Goal: Task Accomplishment & Management: Complete application form

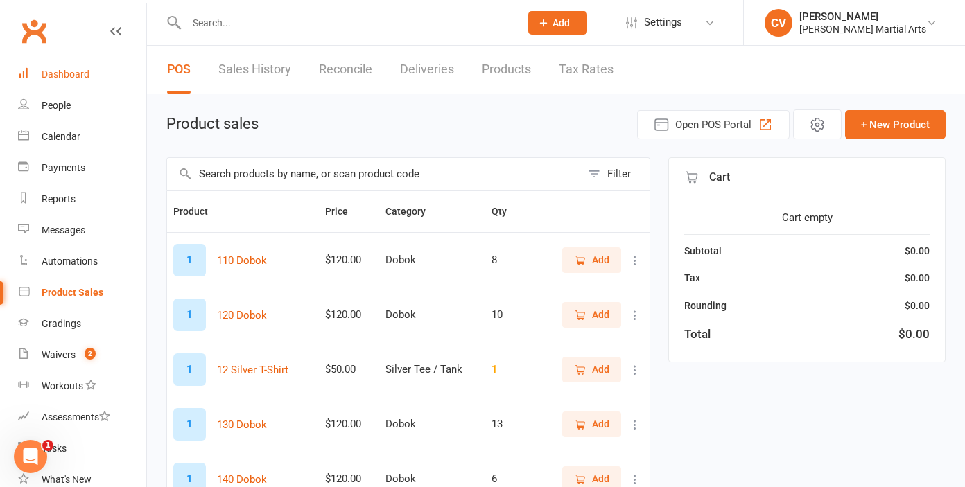
click at [79, 73] on div "Dashboard" at bounding box center [66, 74] width 48 height 11
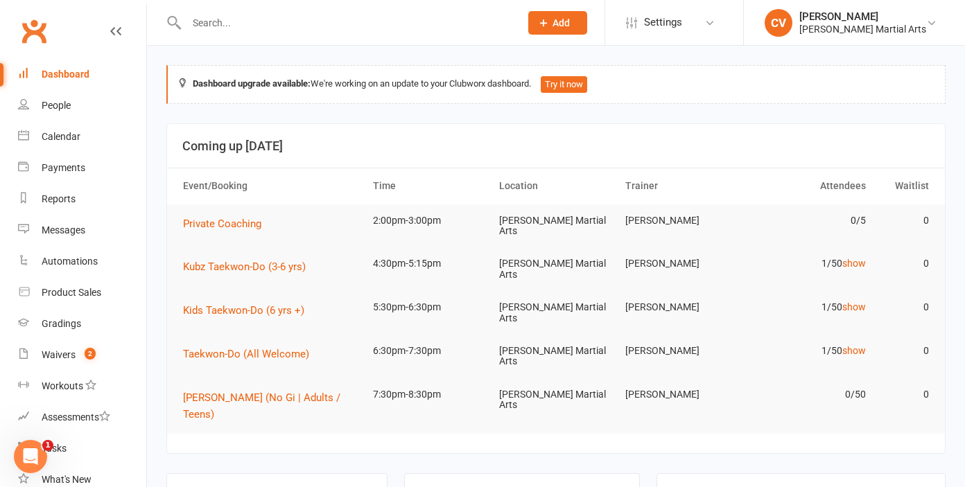
click at [288, 28] on input "text" at bounding box center [346, 22] width 328 height 19
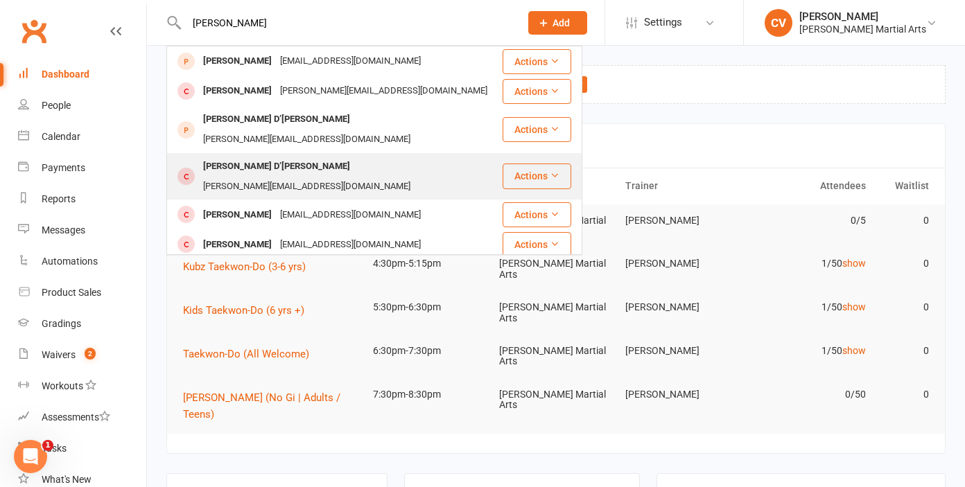
type input "[PERSON_NAME]"
click at [322, 177] on div "[PERSON_NAME][EMAIL_ADDRESS][DOMAIN_NAME]" at bounding box center [307, 187] width 216 height 20
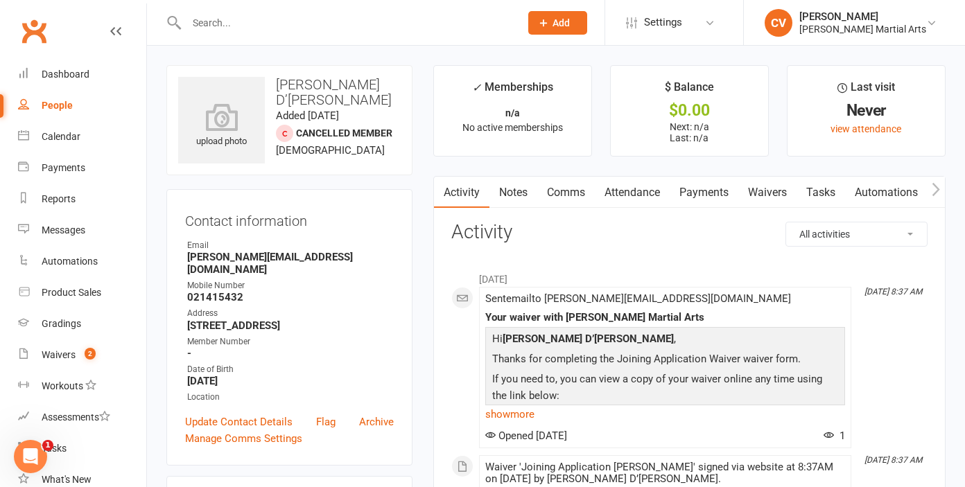
click at [765, 187] on link "Waivers" at bounding box center [767, 193] width 58 height 32
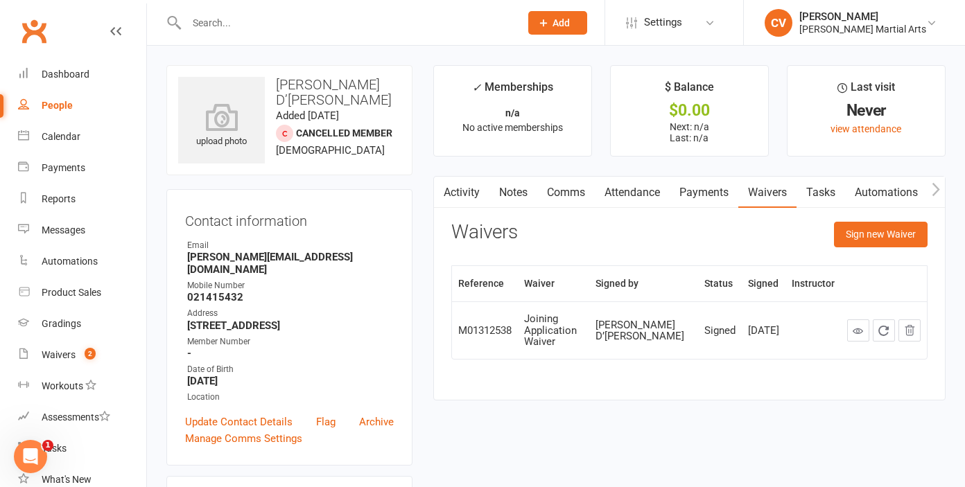
click at [254, 22] on input "text" at bounding box center [346, 22] width 328 height 19
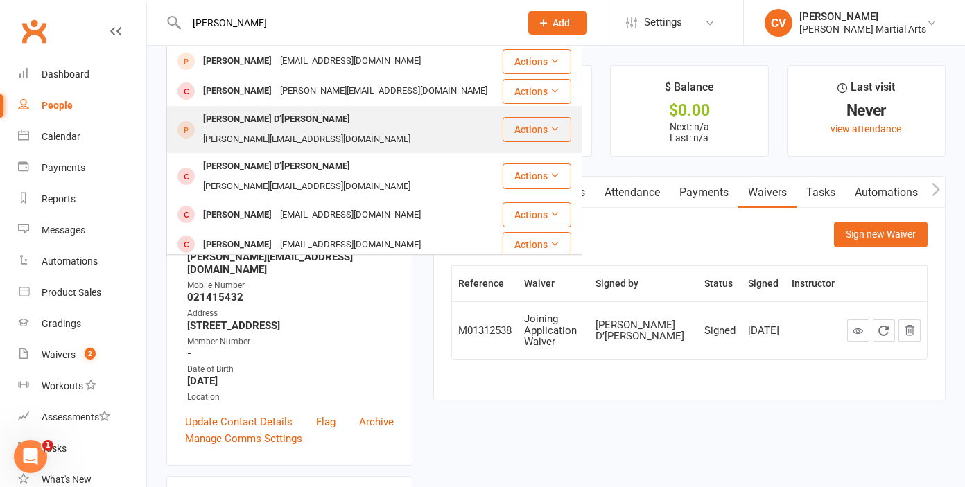
type input "[PERSON_NAME]"
click at [327, 130] on div "[PERSON_NAME][EMAIL_ADDRESS][DOMAIN_NAME]" at bounding box center [307, 140] width 216 height 20
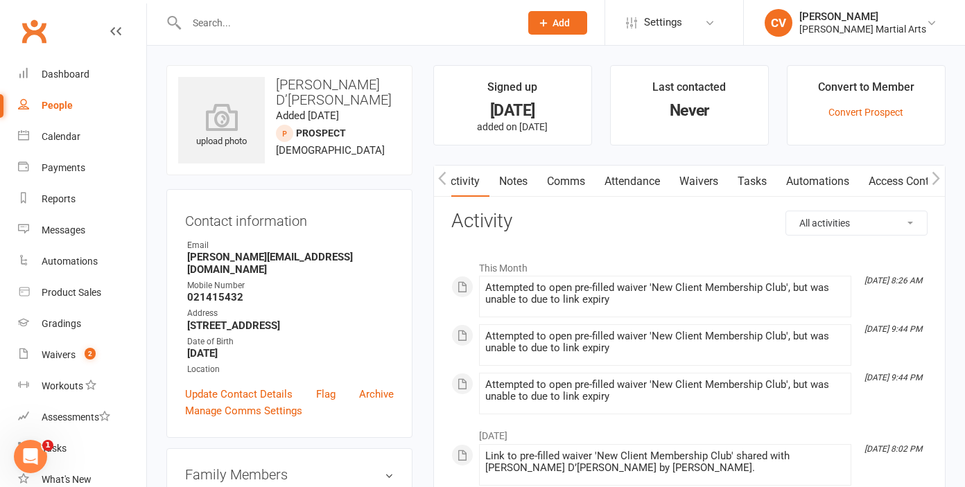
click at [713, 181] on link "Waivers" at bounding box center [699, 182] width 58 height 32
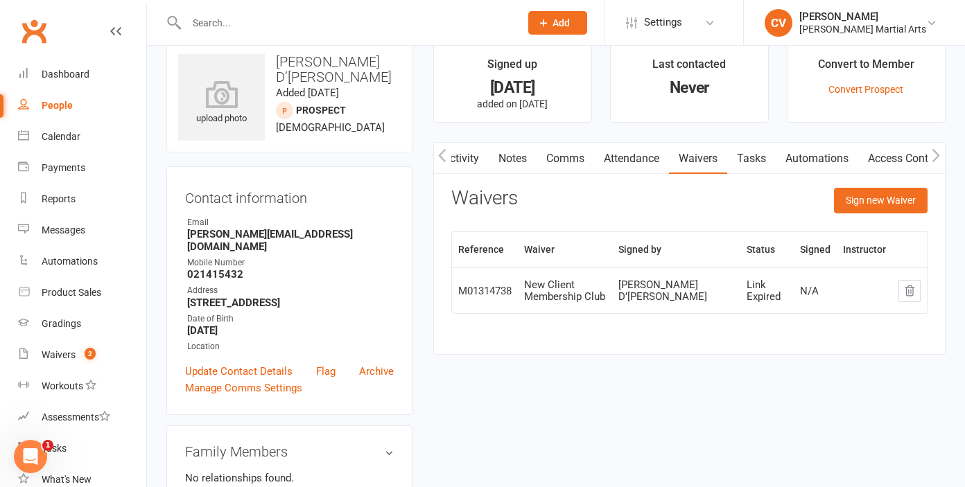
scroll to position [25, 0]
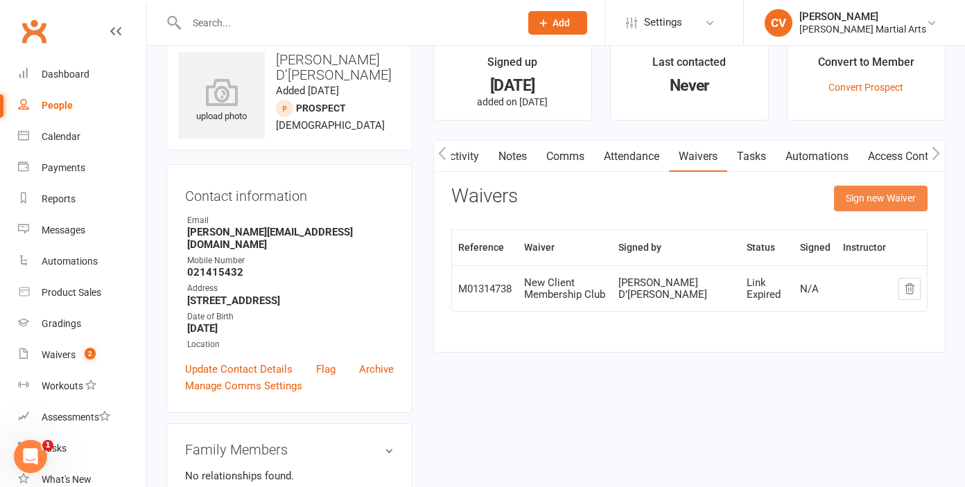
click at [880, 201] on button "Sign new Waiver" at bounding box center [881, 198] width 94 height 25
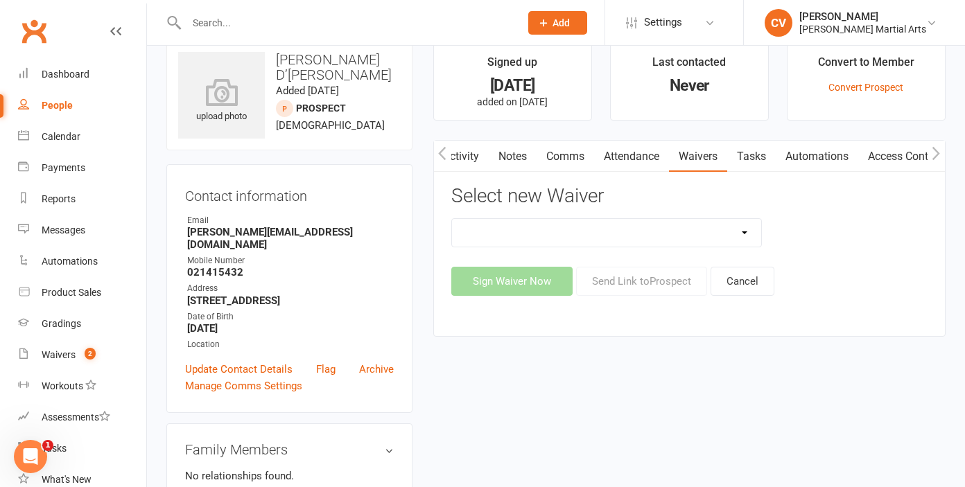
click at [725, 237] on select "Joining Application Waiver New Client Membership Club New Client Membership Clu…" at bounding box center [606, 233] width 309 height 28
select select "4182"
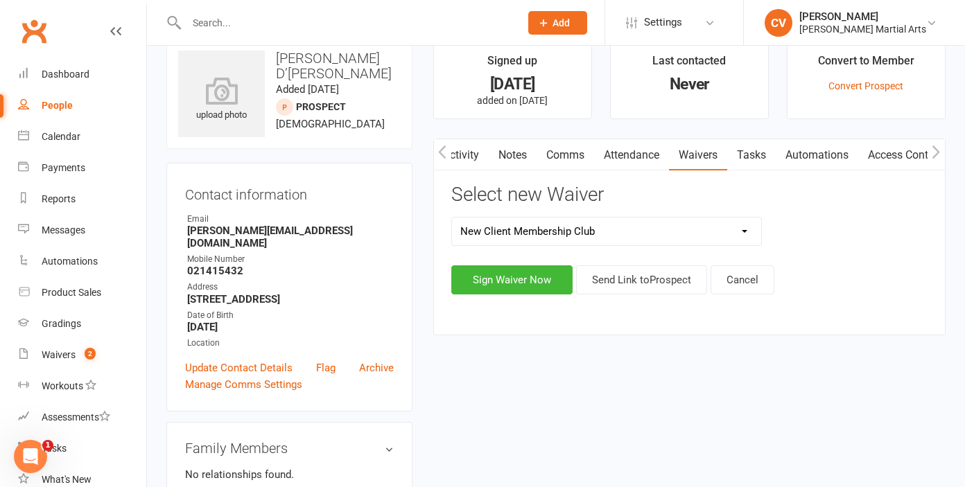
scroll to position [0, 0]
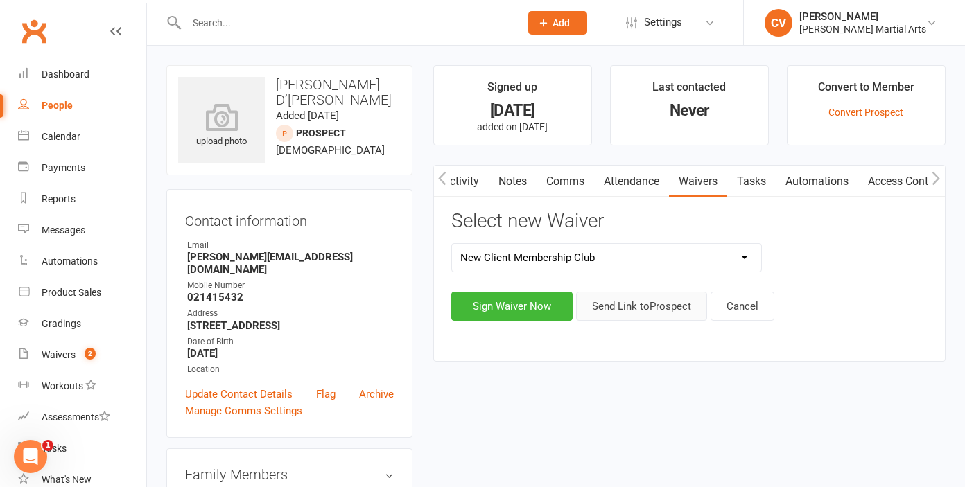
click at [625, 304] on button "Send Link to [GEOGRAPHIC_DATA]" at bounding box center [641, 306] width 131 height 29
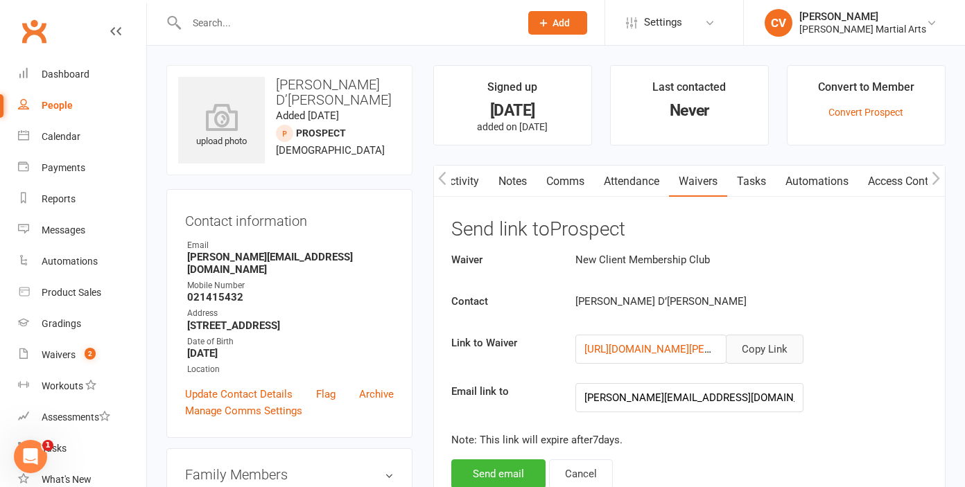
click at [762, 351] on button "Copy Link" at bounding box center [765, 349] width 78 height 29
click at [209, 18] on input "text" at bounding box center [346, 22] width 328 height 19
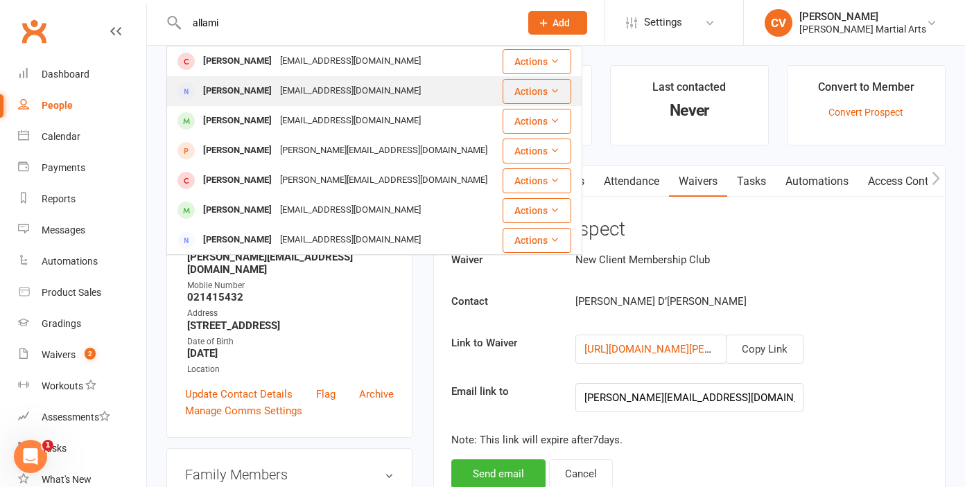
type input "allami"
click at [245, 88] on div "[PERSON_NAME]" at bounding box center [237, 91] width 77 height 20
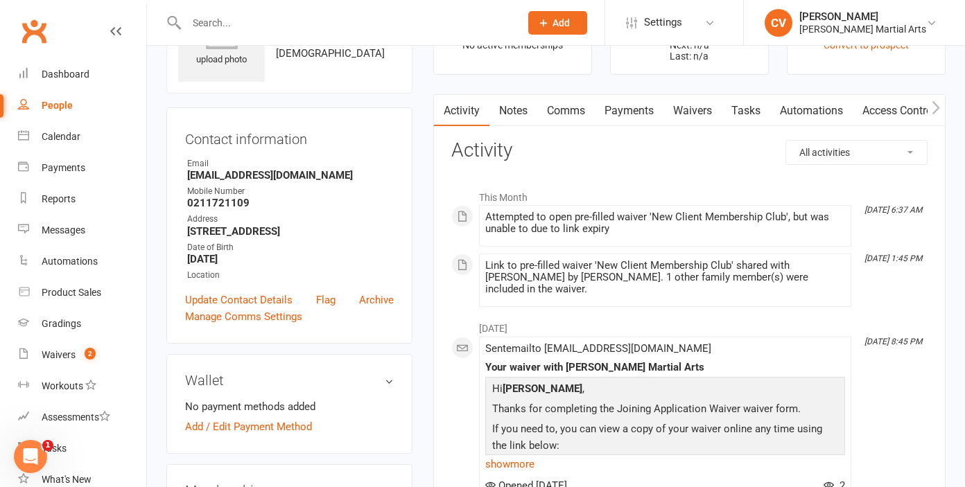
scroll to position [80, 0]
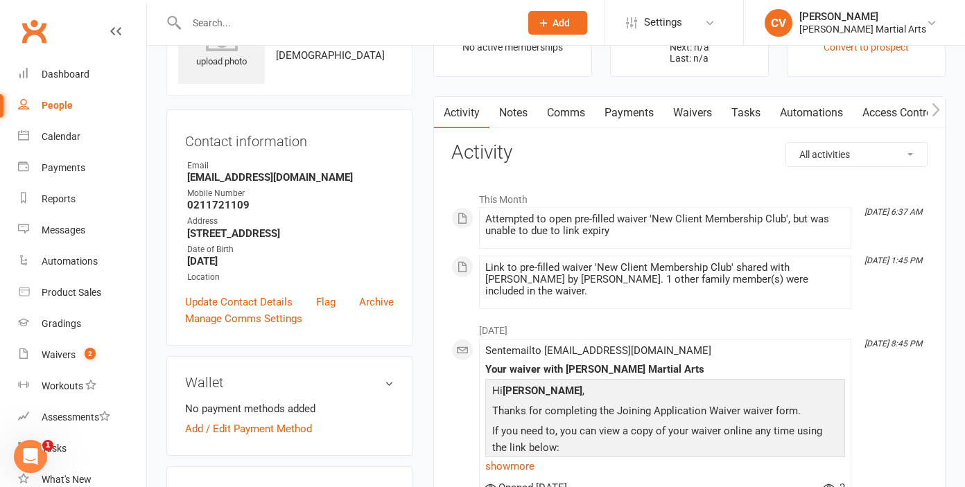
click at [706, 110] on link "Waivers" at bounding box center [693, 113] width 58 height 32
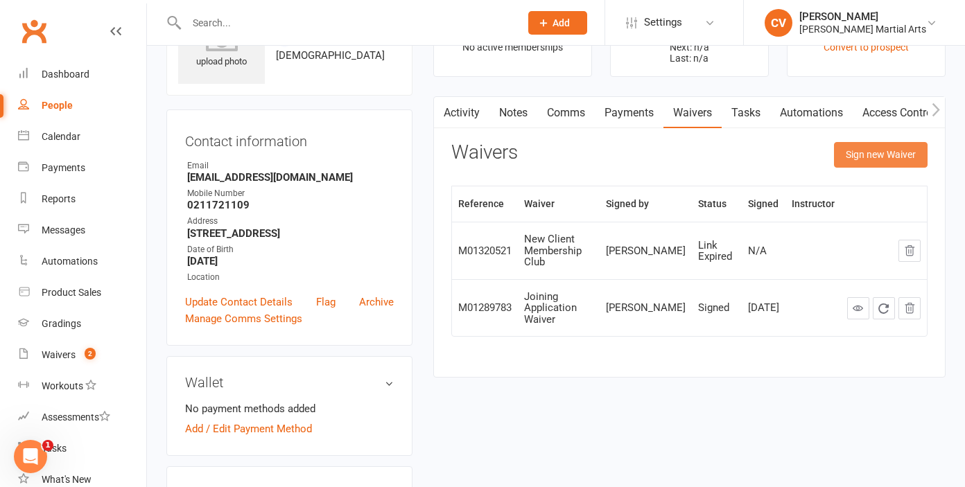
click at [887, 155] on button "Sign new Waiver" at bounding box center [881, 154] width 94 height 25
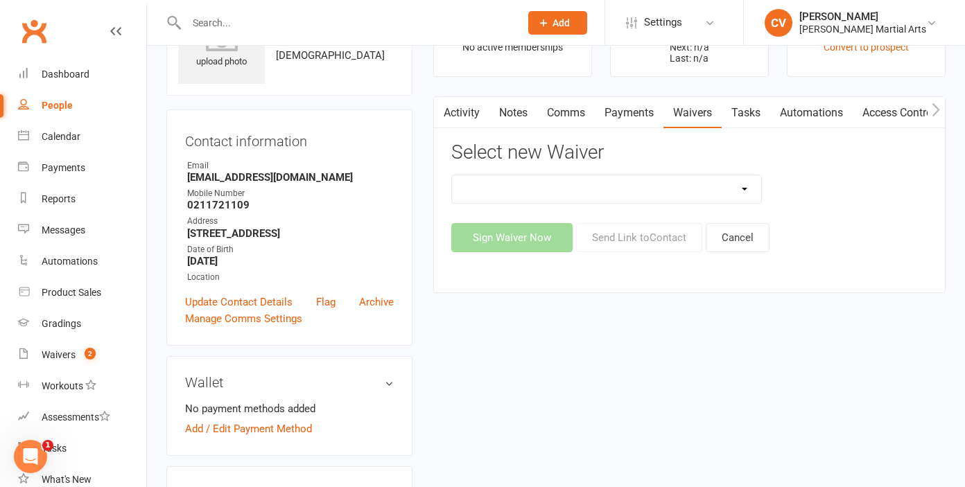
click at [742, 187] on select "Joining Application Waiver New Client Membership Club New Client Membership Clu…" at bounding box center [606, 189] width 309 height 28
select select "4182"
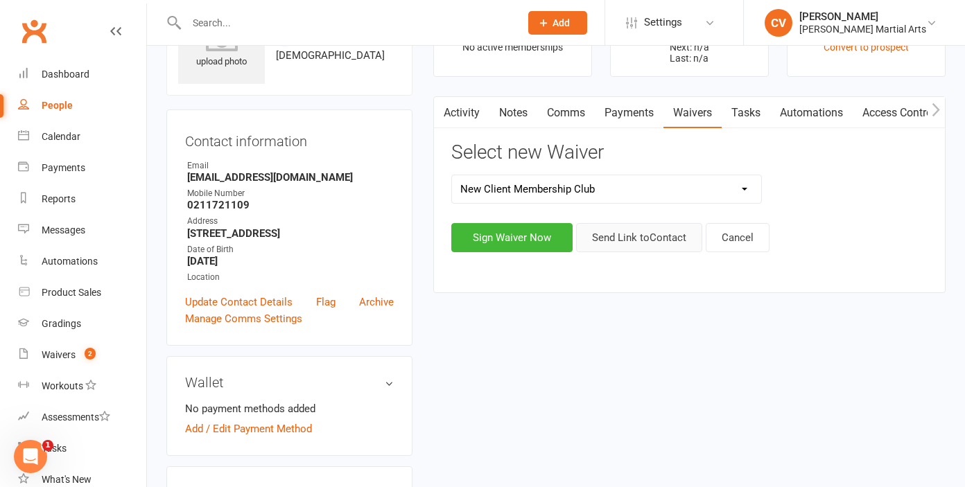
click at [677, 241] on button "Send Link to Contact" at bounding box center [639, 237] width 126 height 29
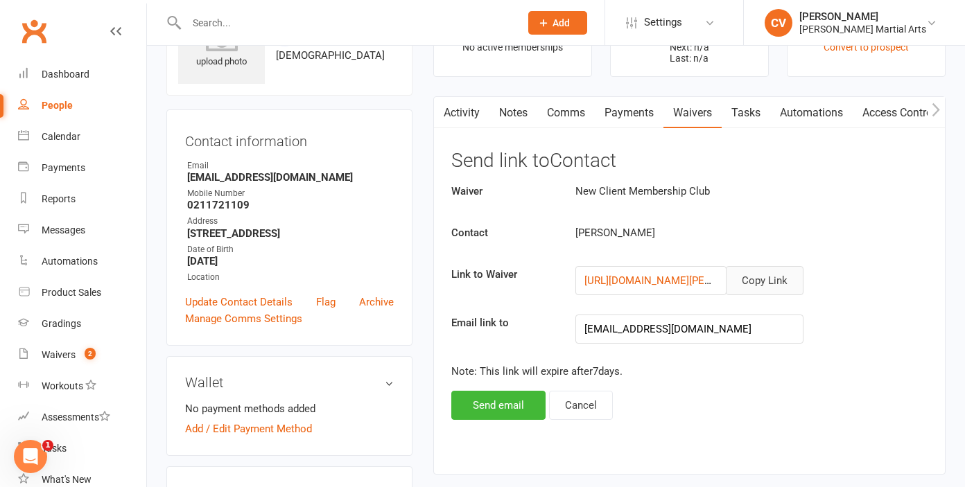
click at [763, 279] on button "Copy Link" at bounding box center [765, 280] width 78 height 29
